Goal: Download file/media

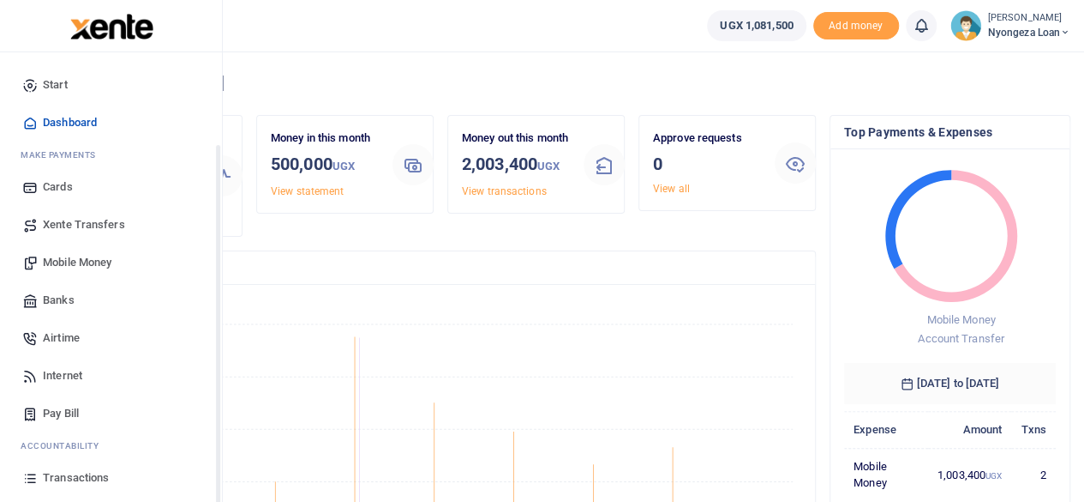
scroll to position [110, 0]
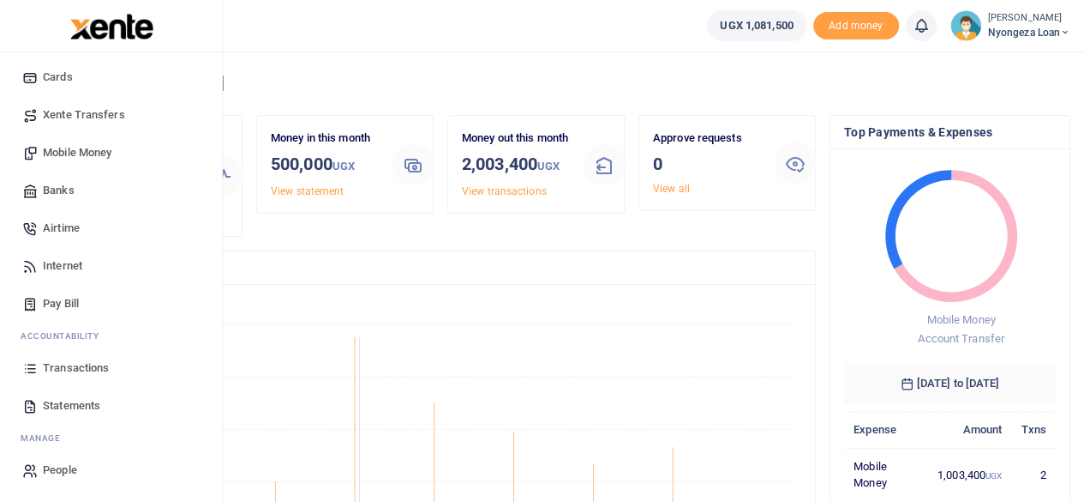
click at [69, 399] on span "Statements" at bounding box center [71, 405] width 57 height 17
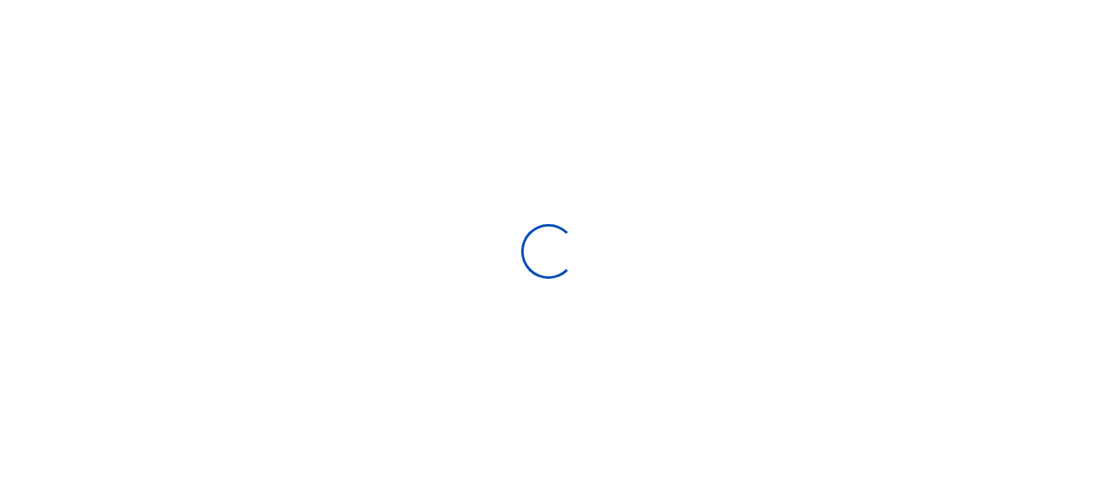
select select "ALL"
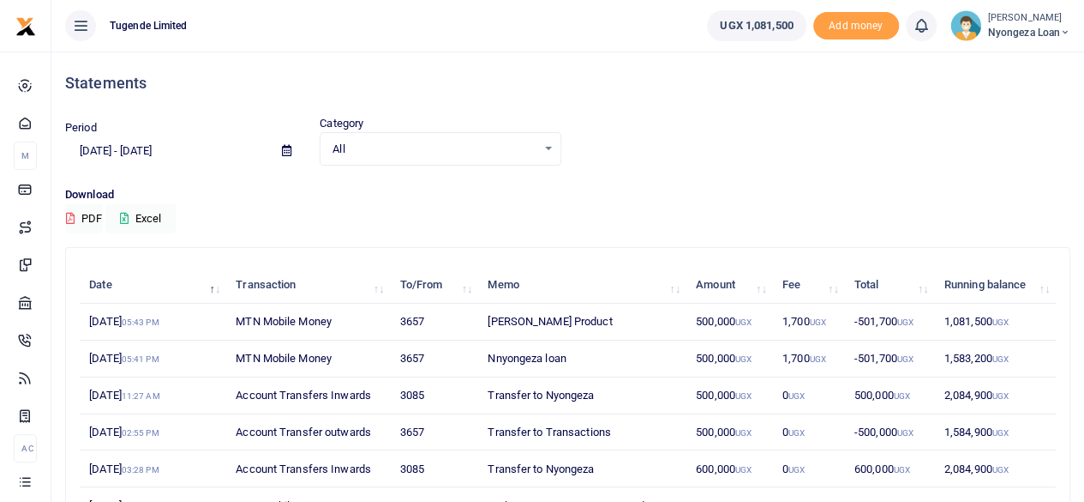
click at [283, 150] on icon at bounding box center [286, 150] width 9 height 11
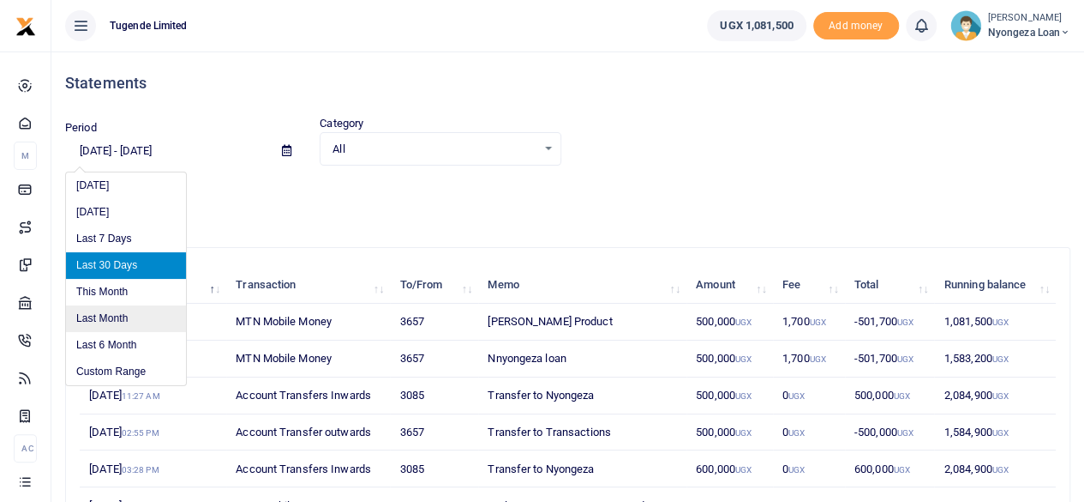
click at [113, 318] on li "Last Month" at bounding box center [126, 318] width 120 height 27
type input "[DATE] - [DATE]"
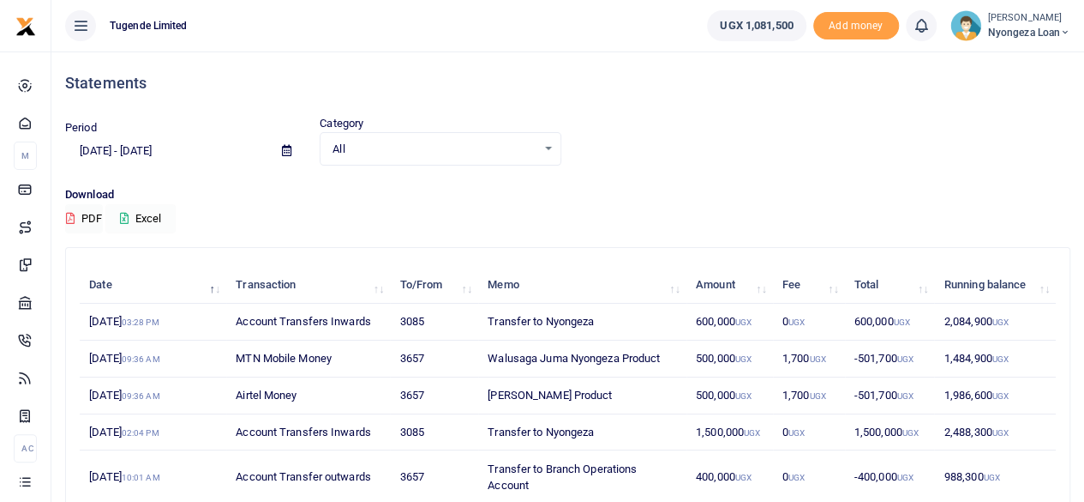
click at [140, 212] on button "Excel" at bounding box center [140, 218] width 70 height 29
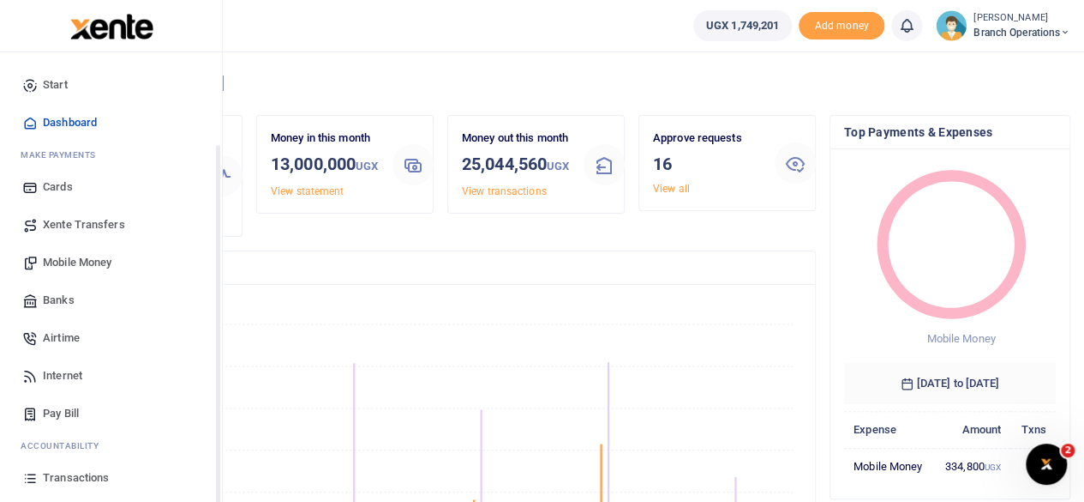
scroll to position [110, 0]
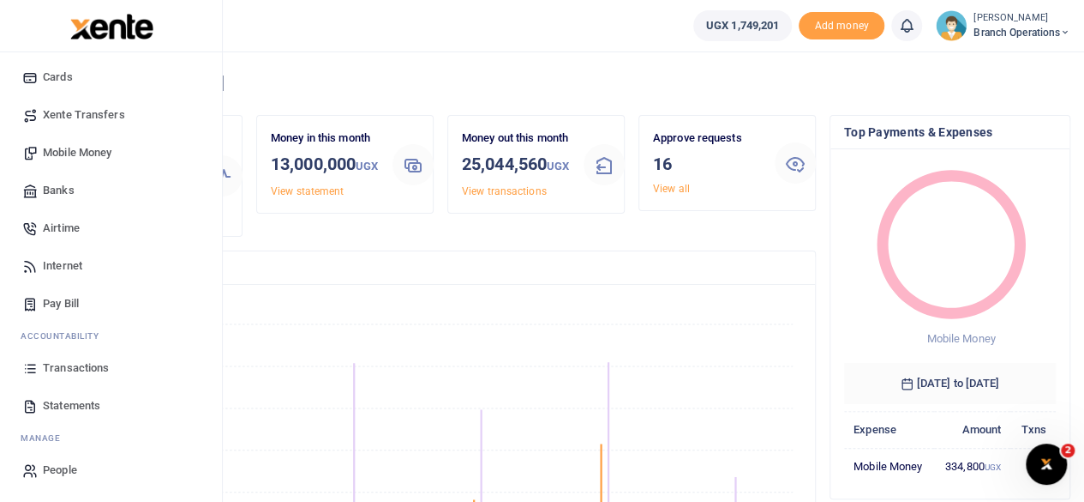
click at [61, 399] on span "Statements" at bounding box center [71, 405] width 57 height 17
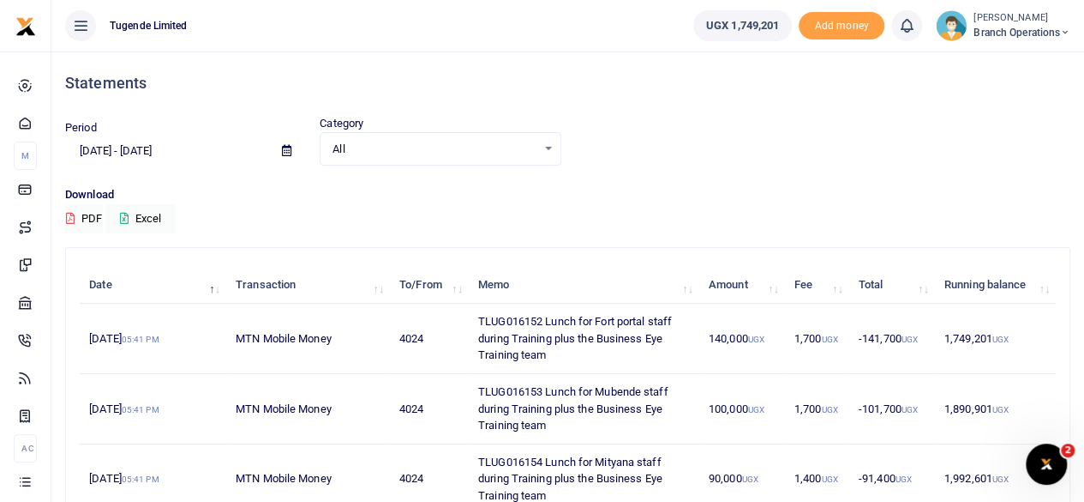
click at [286, 150] on icon at bounding box center [286, 150] width 9 height 11
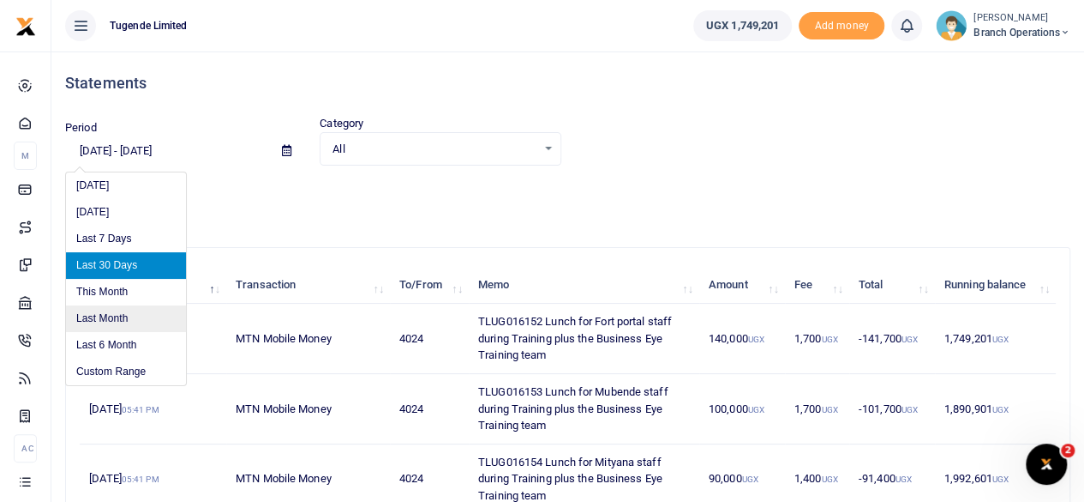
click at [104, 316] on li "Last Month" at bounding box center [126, 318] width 120 height 27
type input "[DATE] - [DATE]"
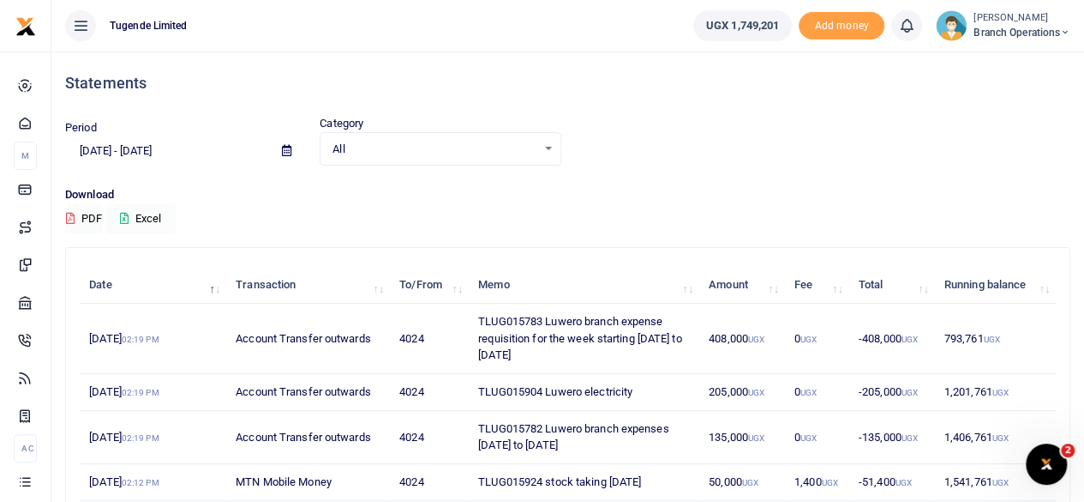
click at [139, 210] on button "Excel" at bounding box center [140, 218] width 70 height 29
